Goal: Task Accomplishment & Management: Use online tool/utility

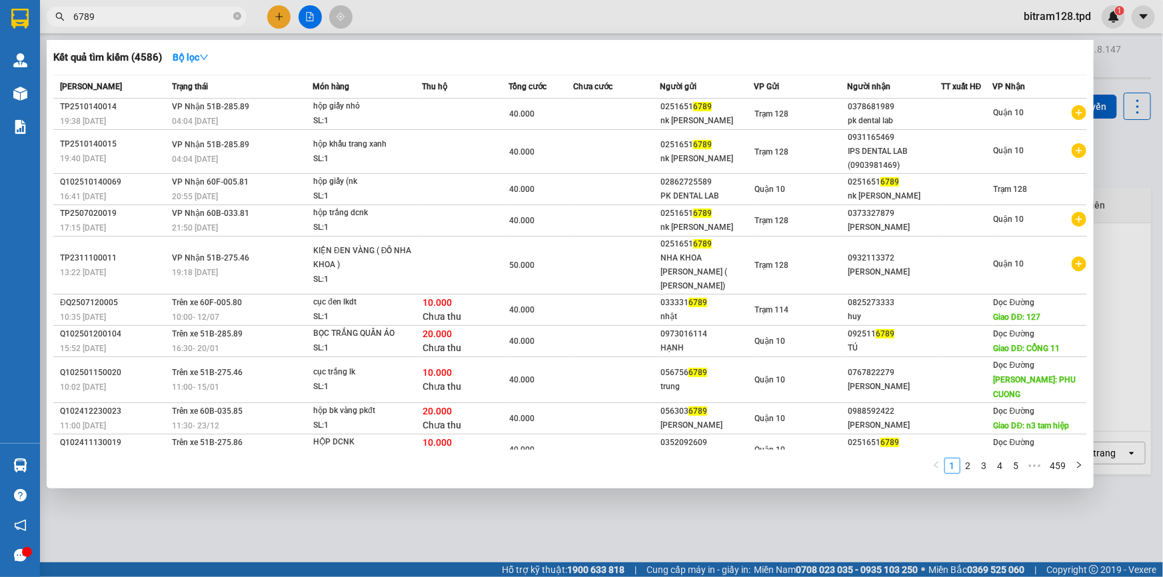
click at [235, 20] on span at bounding box center [237, 17] width 8 height 13
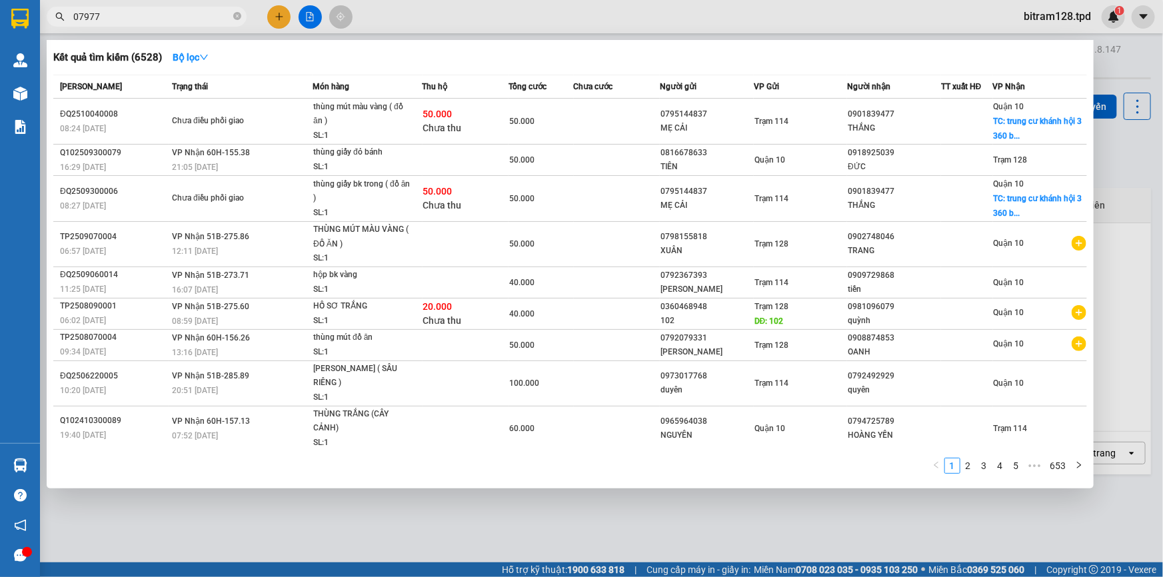
type input "079779"
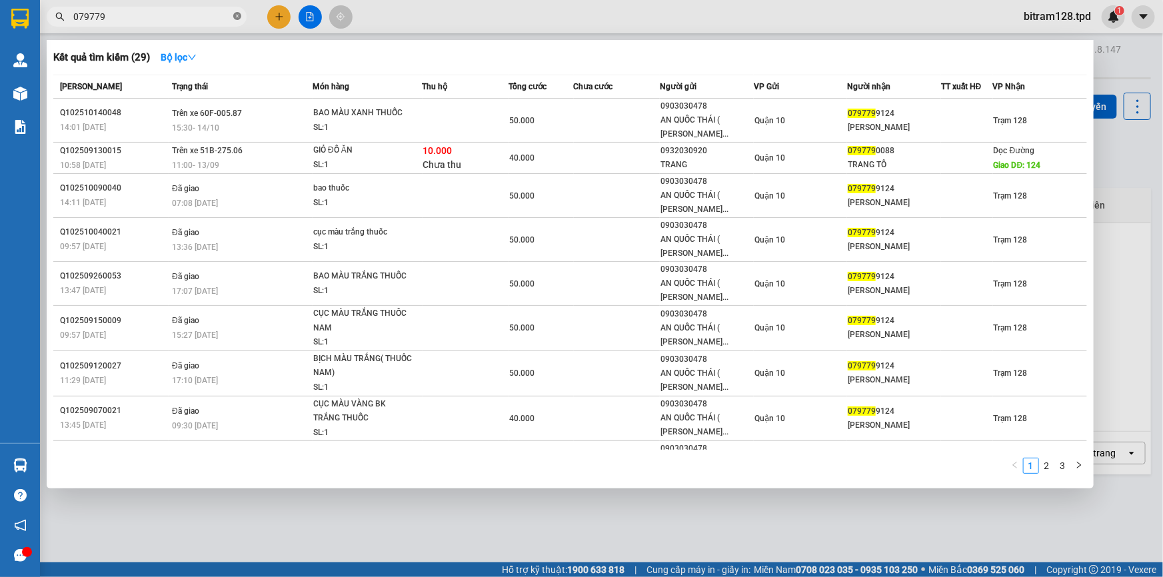
click at [239, 17] on icon "close-circle" at bounding box center [237, 16] width 8 height 8
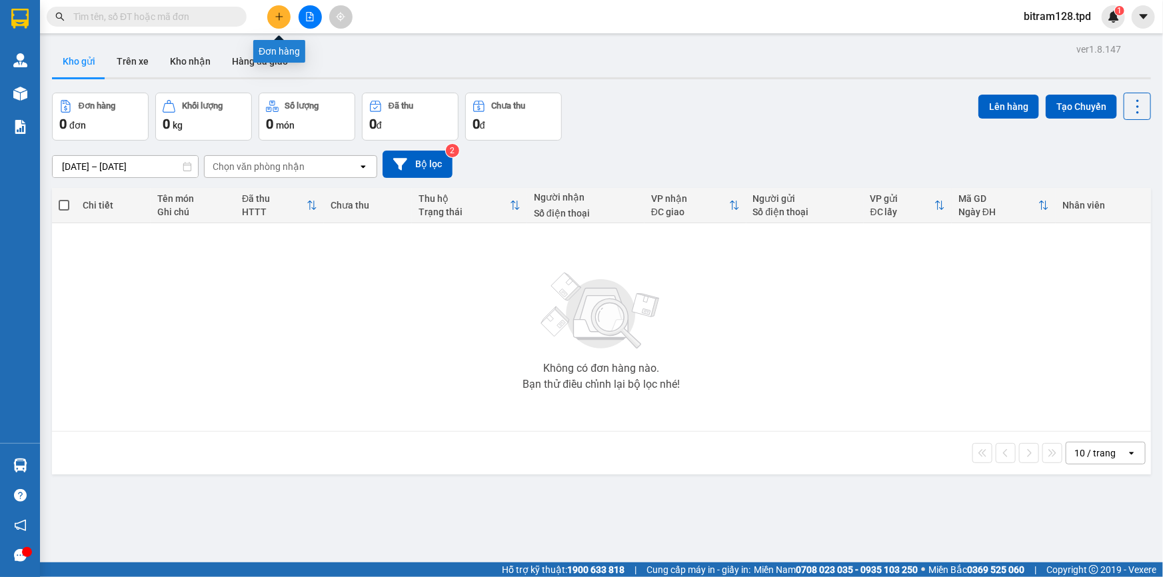
click at [273, 15] on button at bounding box center [278, 16] width 23 height 23
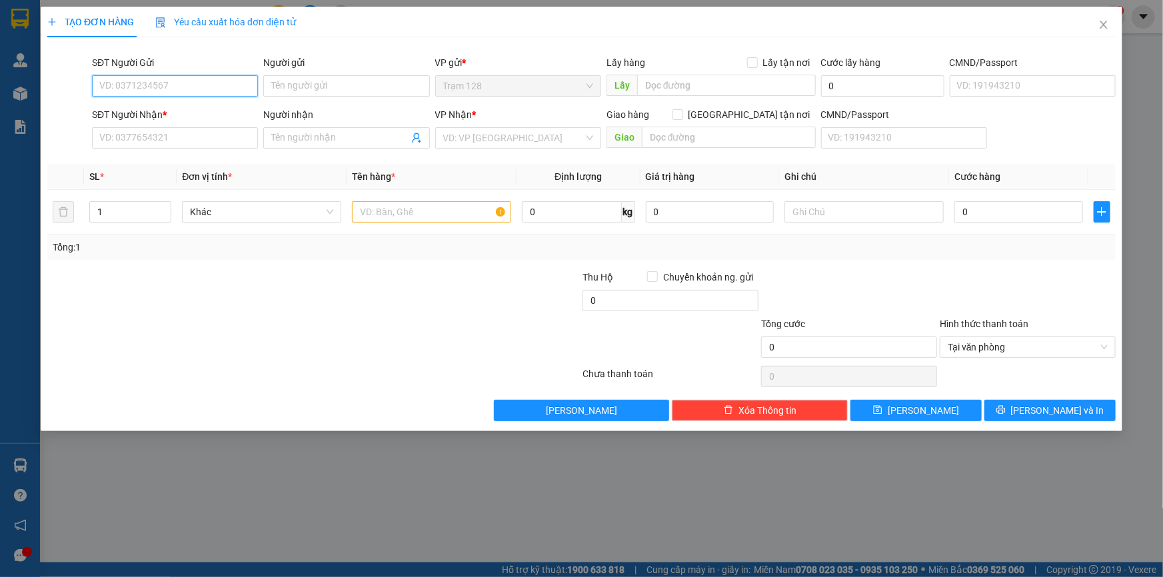
click at [169, 90] on input "SĐT Người Gửi" at bounding box center [175, 85] width 166 height 21
click at [171, 136] on input "SĐT Người Nhận *" at bounding box center [175, 137] width 166 height 21
click at [1100, 23] on icon "close" at bounding box center [1104, 24] width 11 height 11
